Goal: Information Seeking & Learning: Check status

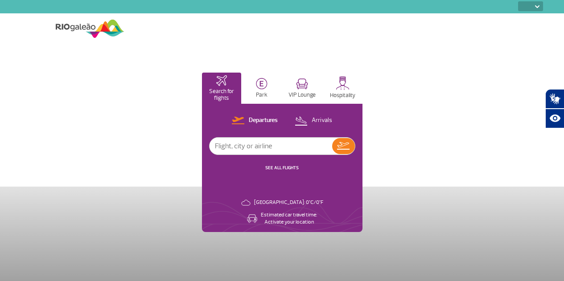
select select
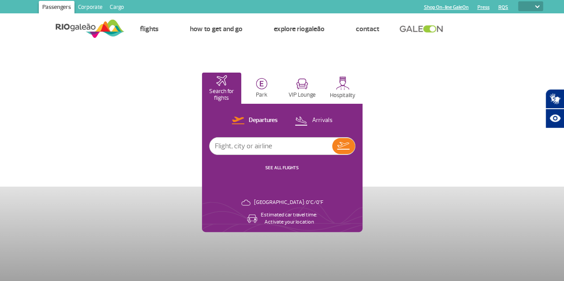
click at [332, 144] on input "text" at bounding box center [271, 146] width 123 height 17
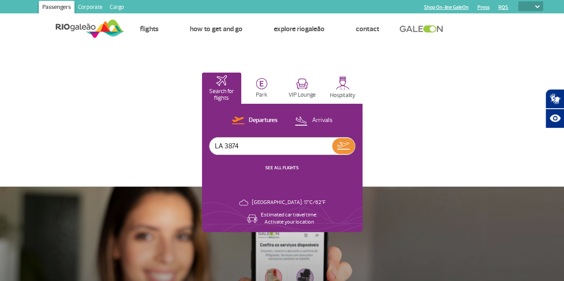
type input "LA 3874"
click at [355, 141] on button at bounding box center [343, 146] width 23 height 16
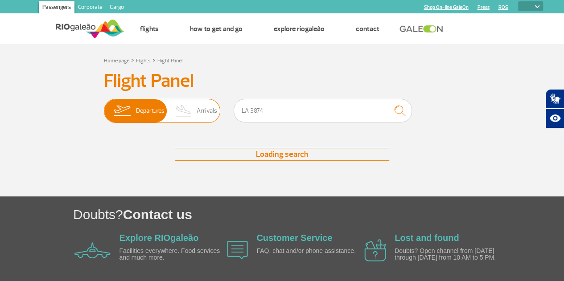
click at [192, 111] on img at bounding box center [184, 110] width 26 height 23
click at [104, 107] on input "Departures Arrivals" at bounding box center [104, 107] width 0 height 0
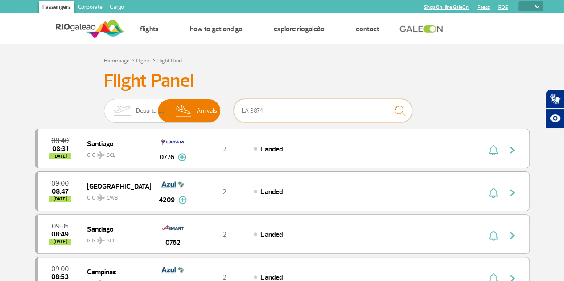
click at [251, 111] on input "LA 3874" at bounding box center [323, 111] width 178 height 24
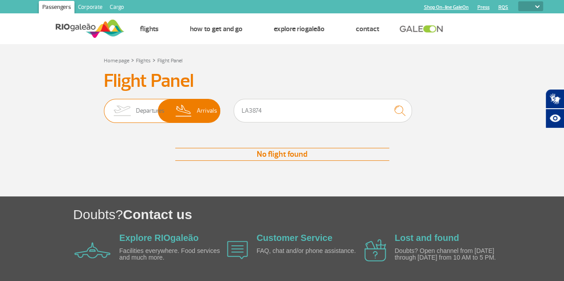
click at [195, 108] on img at bounding box center [184, 110] width 26 height 23
click at [104, 107] on input "Departures Arrivals" at bounding box center [104, 107] width 0 height 0
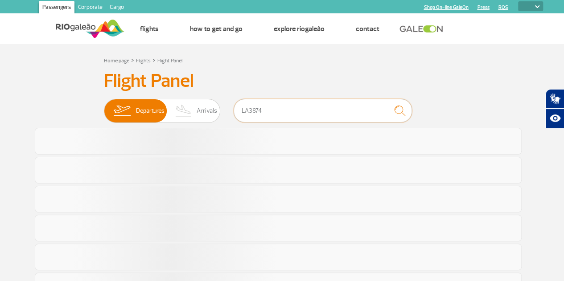
click at [271, 107] on input "LA3874" at bounding box center [323, 111] width 178 height 24
click at [200, 110] on span "Arrivals" at bounding box center [207, 110] width 21 height 23
click at [104, 107] on input "Departures Arrivals" at bounding box center [104, 107] width 0 height 0
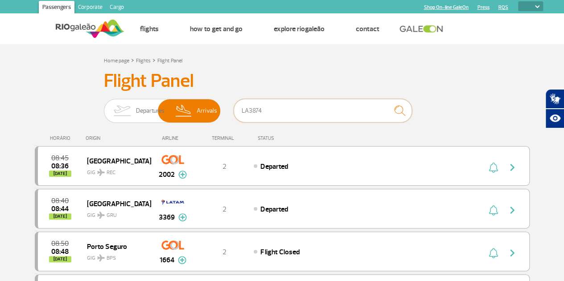
click at [272, 113] on input "LA3874" at bounding box center [323, 111] width 178 height 24
click at [202, 114] on span "Arrivals" at bounding box center [207, 110] width 21 height 23
click at [104, 107] on input "Departures Arrivals" at bounding box center [104, 107] width 0 height 0
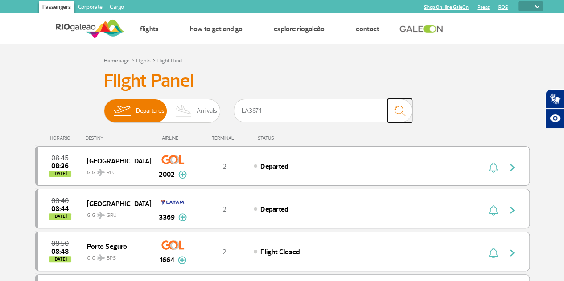
click at [401, 112] on img "submit" at bounding box center [399, 111] width 19 height 18
click at [394, 113] on img "submit" at bounding box center [399, 111] width 19 height 18
click at [193, 112] on img at bounding box center [184, 110] width 26 height 23
click at [104, 107] on input "Departures Arrivals" at bounding box center [104, 107] width 0 height 0
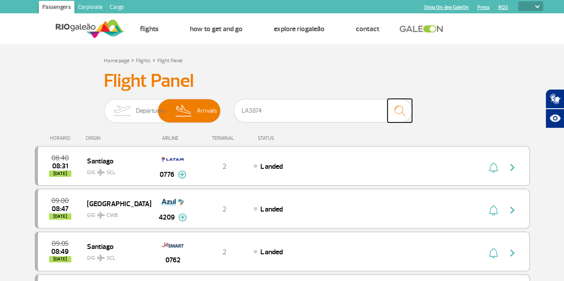
click at [401, 112] on img "submit" at bounding box center [399, 111] width 19 height 18
click at [310, 111] on input "LA3874" at bounding box center [323, 111] width 178 height 24
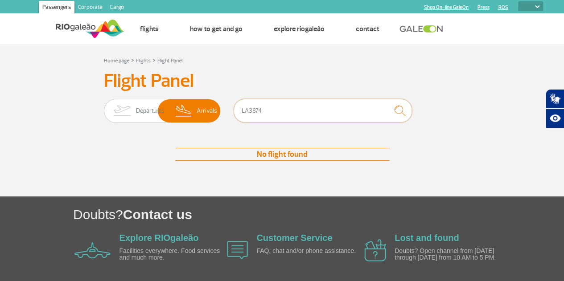
click at [308, 113] on input "LA3874" at bounding box center [323, 111] width 178 height 24
click at [246, 114] on input "LA3874" at bounding box center [323, 111] width 178 height 24
click at [314, 108] on input "LA 3874" at bounding box center [323, 111] width 178 height 24
click at [397, 111] on img "submit" at bounding box center [399, 111] width 19 height 18
click at [272, 111] on input "LA 3874" at bounding box center [323, 111] width 178 height 24
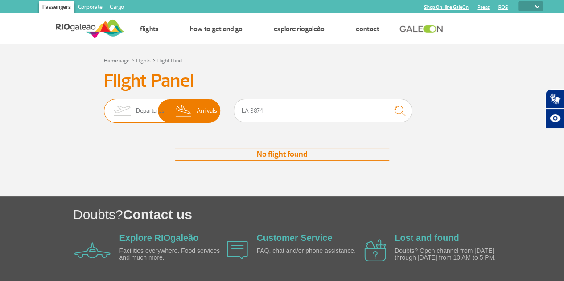
click at [199, 112] on span "Arrivals" at bounding box center [207, 110] width 21 height 23
click at [104, 107] on input "Departures Arrivals" at bounding box center [104, 107] width 0 height 0
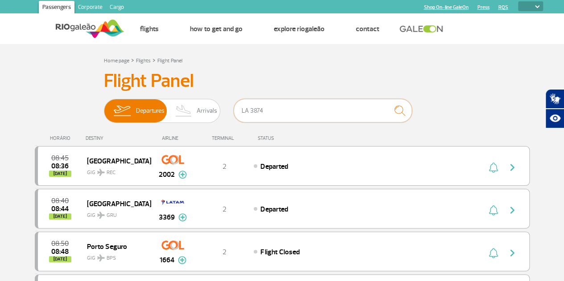
click at [277, 107] on input "LA 3874" at bounding box center [323, 111] width 178 height 24
click at [195, 114] on img at bounding box center [184, 110] width 26 height 23
click at [104, 107] on input "Departures Arrivals" at bounding box center [104, 107] width 0 height 0
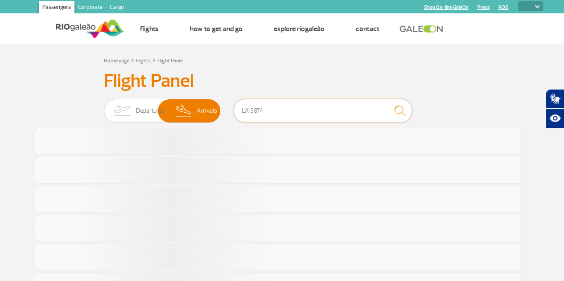
drag, startPoint x: 278, startPoint y: 113, endPoint x: 229, endPoint y: 111, distance: 49.1
click at [229, 111] on div "Departures Arrivals LA 3874" at bounding box center [282, 112] width 357 height 27
type input "gru"
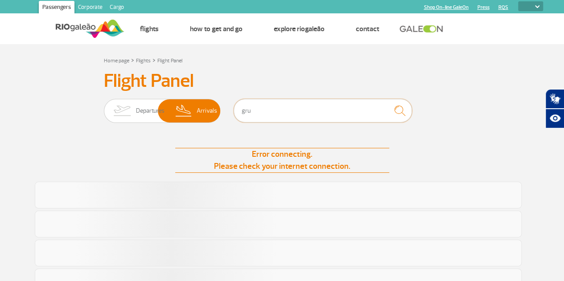
drag, startPoint x: 280, startPoint y: 113, endPoint x: 235, endPoint y: 111, distance: 44.6
click at [235, 111] on input "gru" at bounding box center [323, 111] width 178 height 24
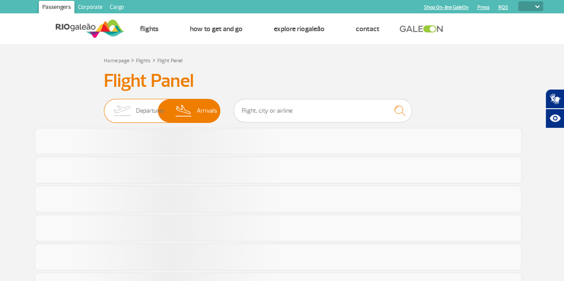
click at [196, 107] on img at bounding box center [184, 110] width 26 height 23
click at [104, 107] on input "Departures Arrivals" at bounding box center [104, 107] width 0 height 0
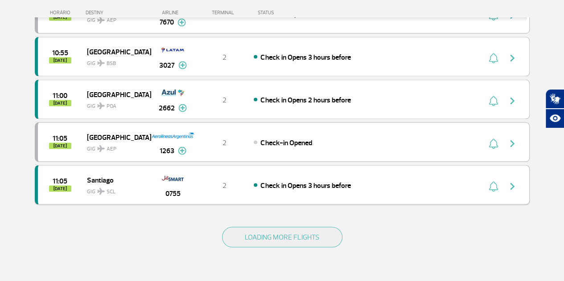
scroll to position [915, 0]
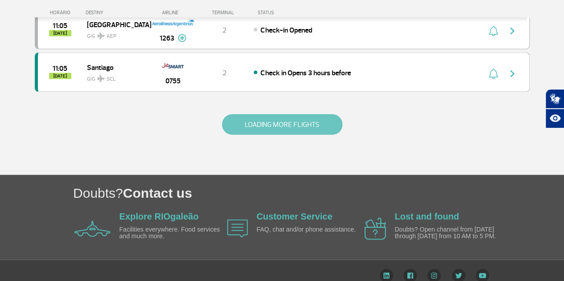
click at [248, 123] on button "LOADING MORE FLIGHTS" at bounding box center [282, 125] width 120 height 21
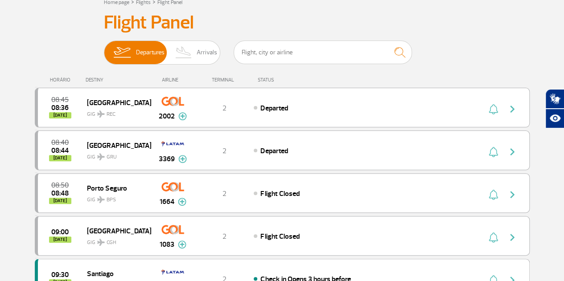
scroll to position [0, 0]
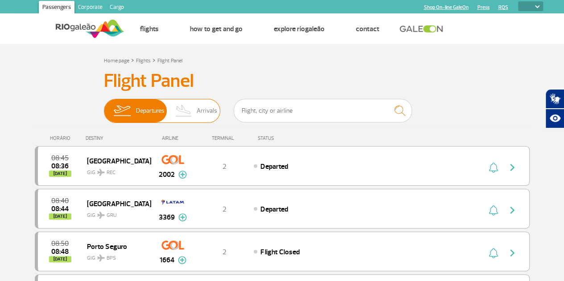
click at [184, 113] on img at bounding box center [184, 110] width 26 height 23
click at [104, 107] on input "Departures Arrivals" at bounding box center [104, 107] width 0 height 0
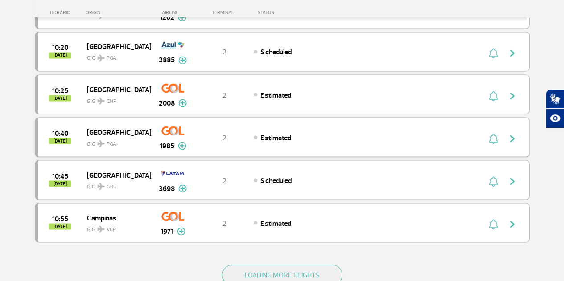
scroll to position [915, 0]
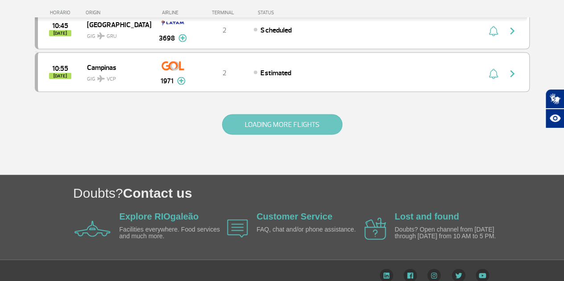
click at [294, 115] on button "LOADING MORE FLIGHTS" at bounding box center [282, 125] width 120 height 21
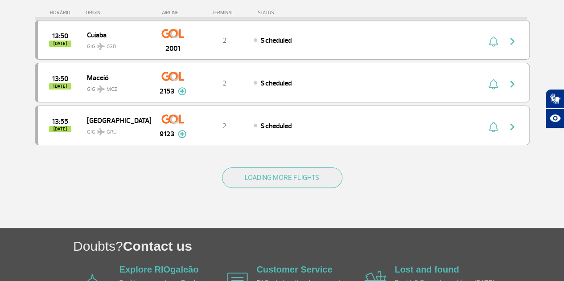
scroll to position [1759, 0]
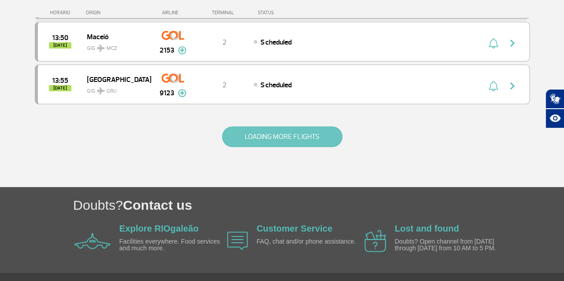
click at [297, 127] on button "LOADING MORE FLIGHTS" at bounding box center [282, 137] width 120 height 21
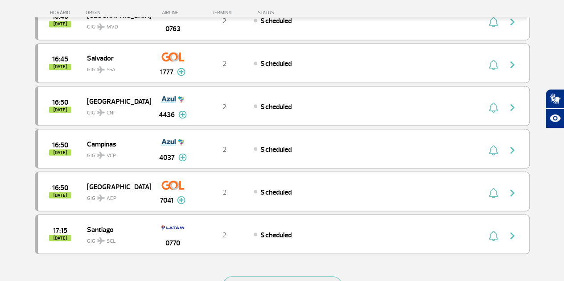
scroll to position [2517, 0]
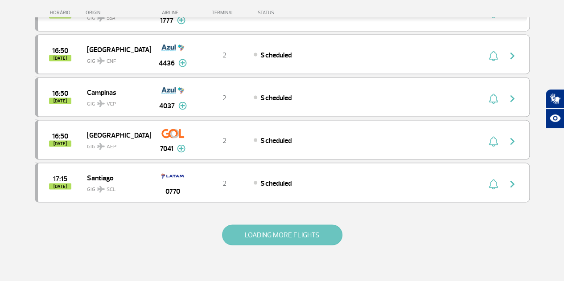
click at [315, 225] on button "LOADING MORE FLIGHTS" at bounding box center [282, 235] width 120 height 21
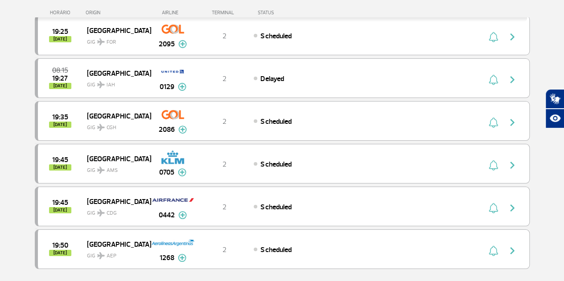
scroll to position [3320, 0]
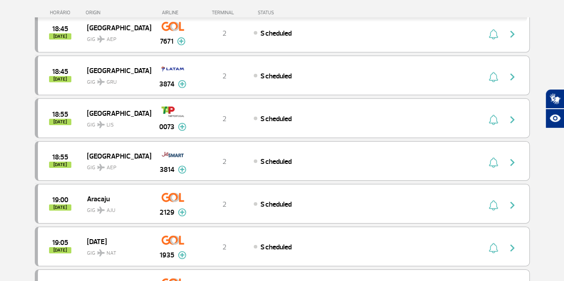
scroll to position [3008, 0]
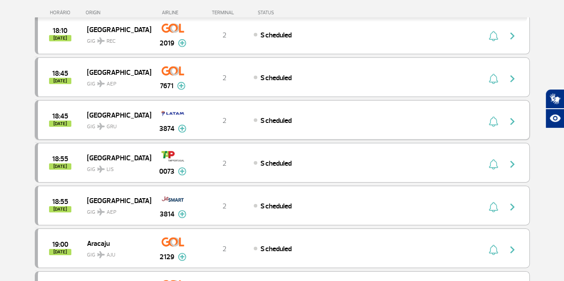
click at [183, 125] on img at bounding box center [182, 129] width 8 height 8
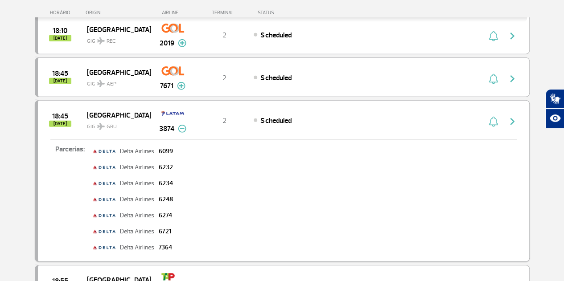
click at [181, 125] on img at bounding box center [182, 129] width 8 height 8
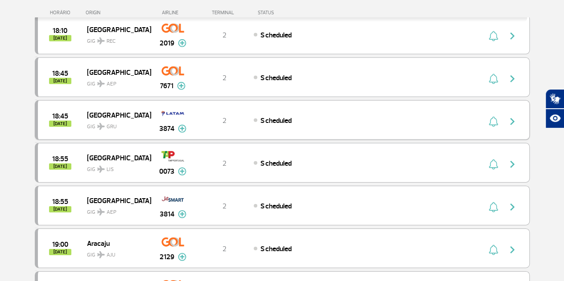
click at [494, 116] on img "button" at bounding box center [493, 121] width 9 height 11
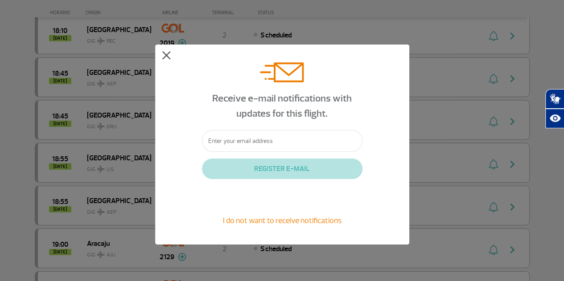
click at [165, 55] on button at bounding box center [166, 55] width 9 height 9
